Goal: Task Accomplishment & Management: Use online tool/utility

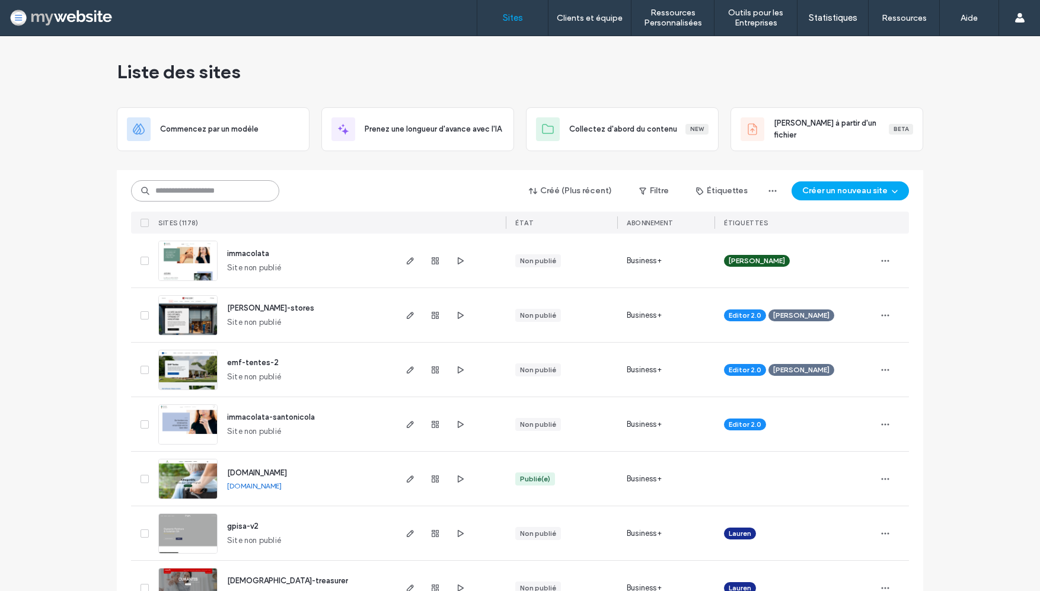
click at [235, 196] on input at bounding box center [205, 190] width 148 height 21
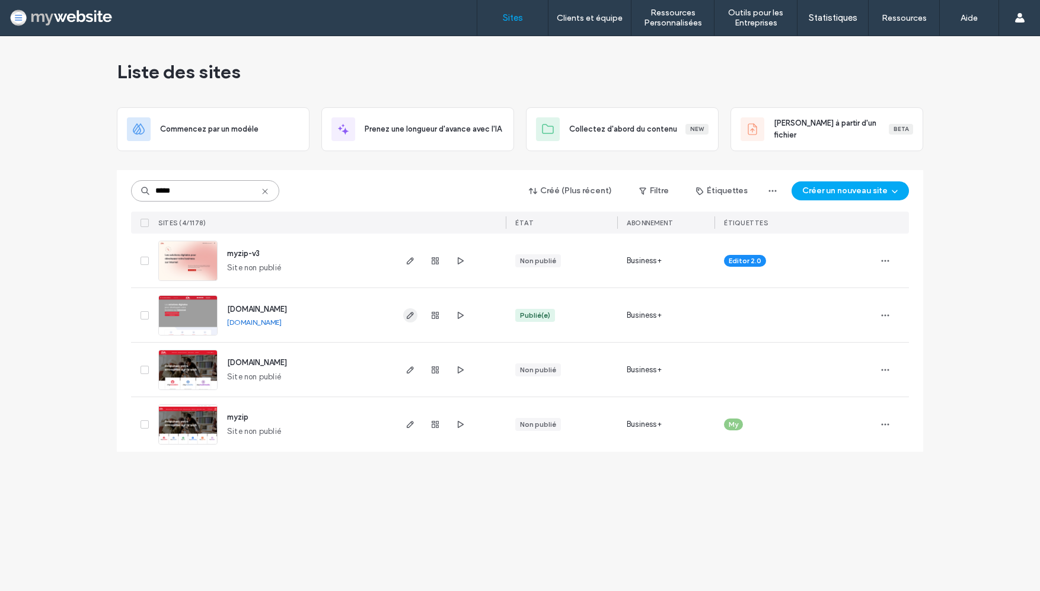
type input "*****"
click at [409, 316] on icon "button" at bounding box center [410, 315] width 9 height 9
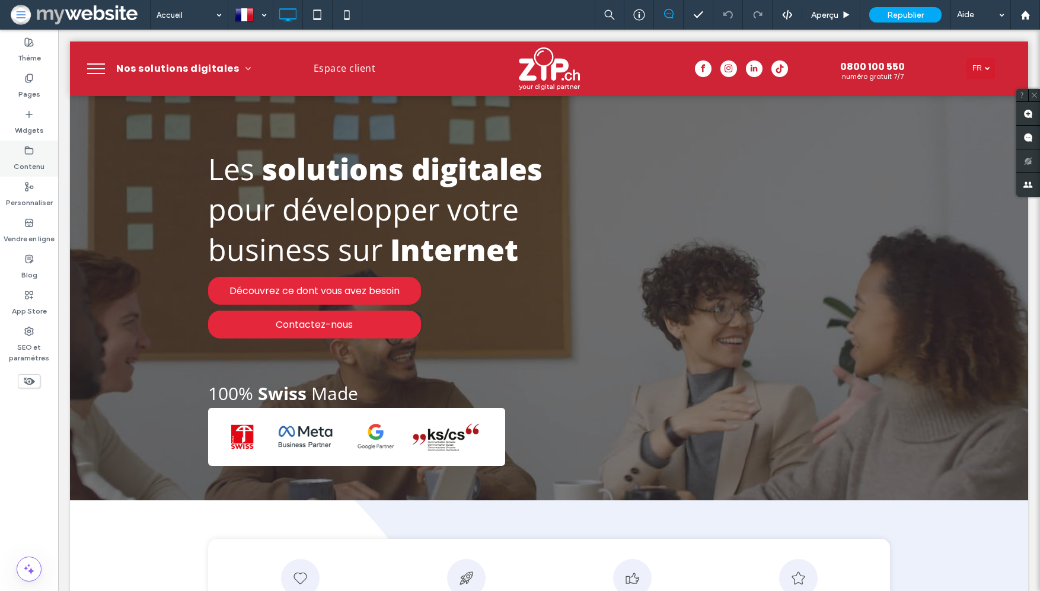
click at [36, 155] on label "Contenu" at bounding box center [29, 163] width 31 height 17
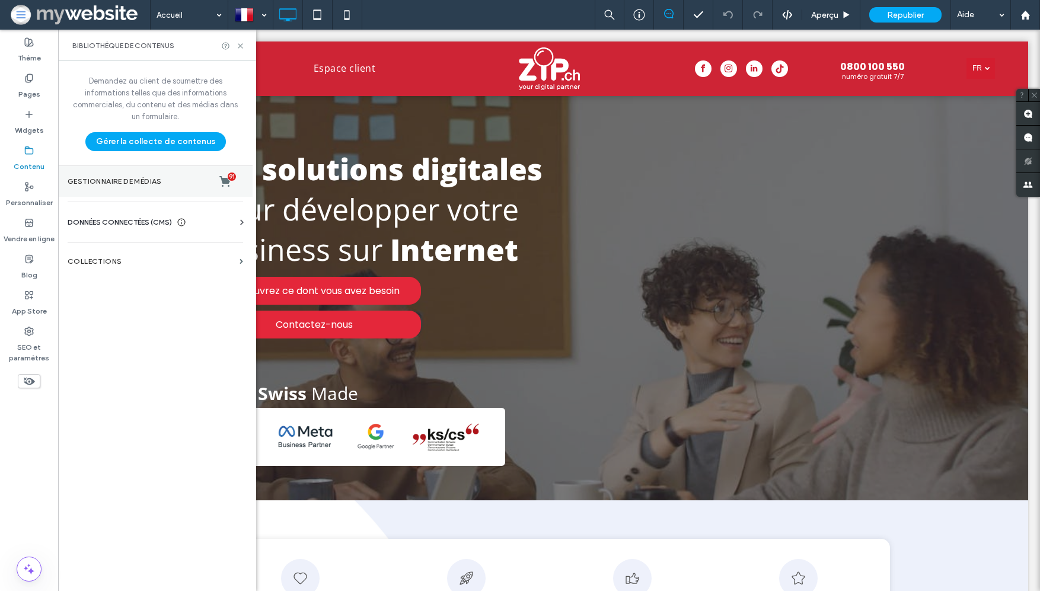
click at [85, 173] on section "Gestionnaire de médias 91" at bounding box center [155, 181] width 195 height 31
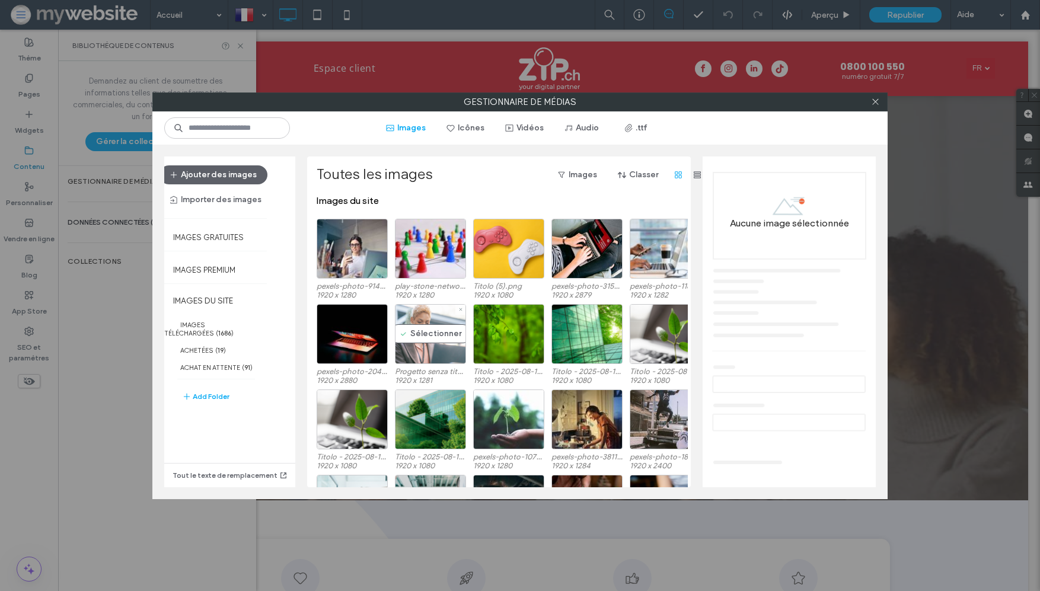
click at [437, 349] on div "Sélectionner" at bounding box center [430, 334] width 71 height 60
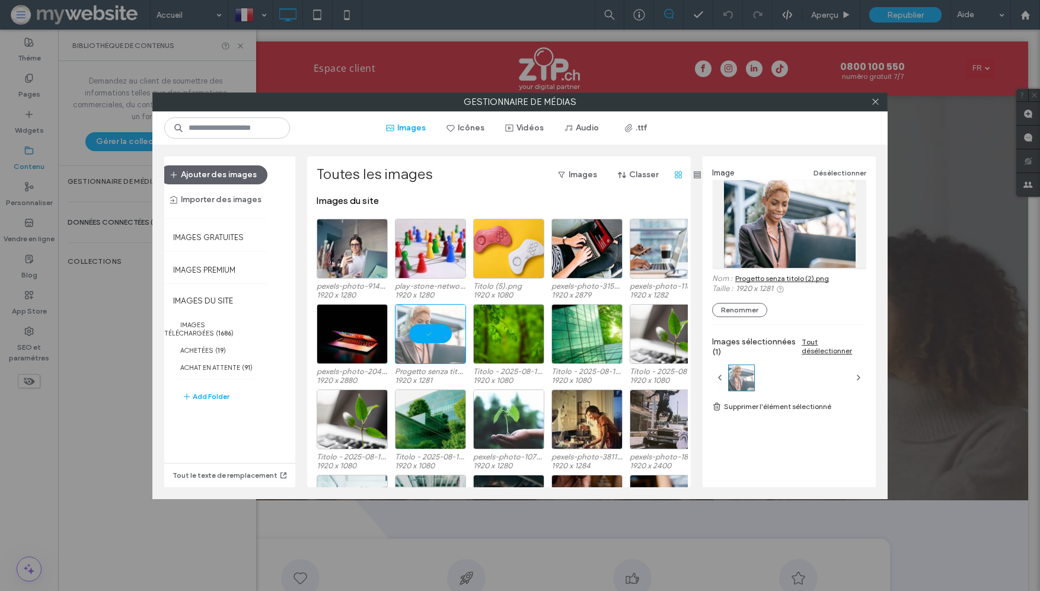
click at [765, 276] on link "Progetto senza titolo (2).png" at bounding box center [782, 278] width 94 height 9
click at [510, 262] on div "Sélectionner" at bounding box center [508, 249] width 71 height 60
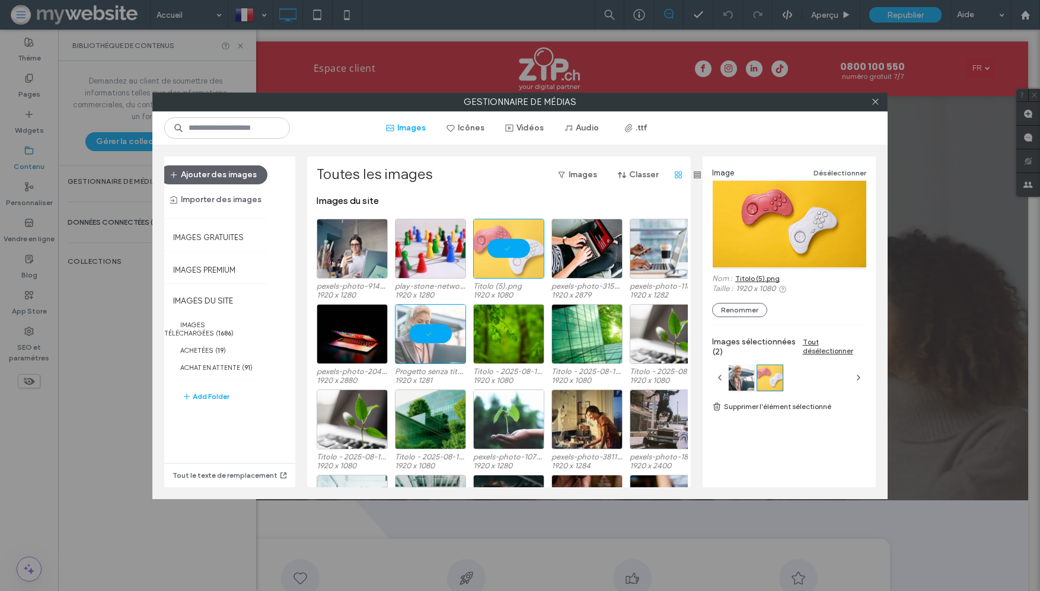
click at [756, 276] on link "Titolo (5).png" at bounding box center [757, 278] width 44 height 9
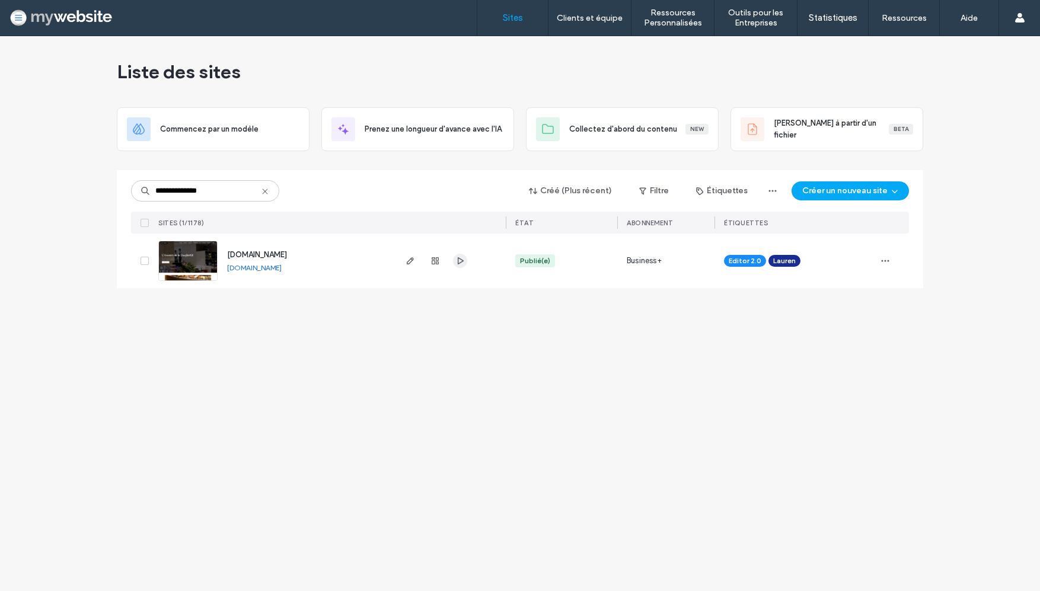
type input "**********"
click at [461, 260] on icon "button" at bounding box center [459, 260] width 9 height 9
